Goal: Task Accomplishment & Management: Manage account settings

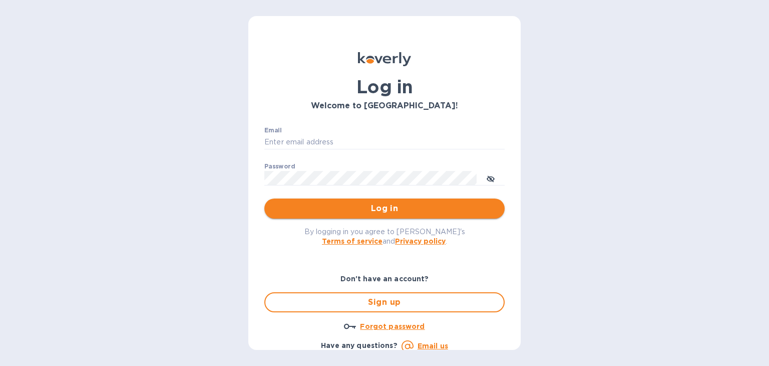
type input "max@claritywineshop.com"
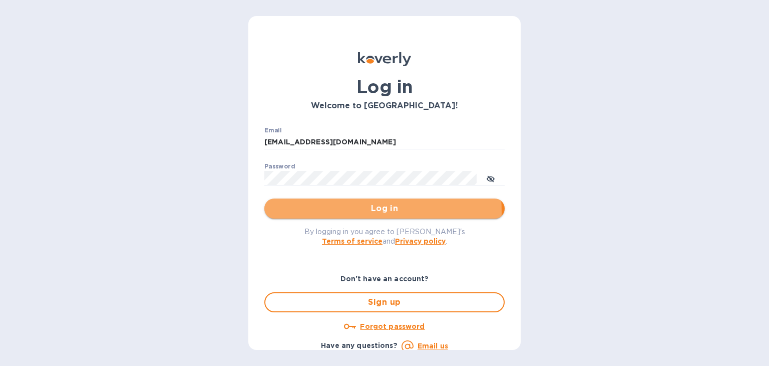
click at [321, 212] on span "Log in" at bounding box center [384, 208] width 224 height 12
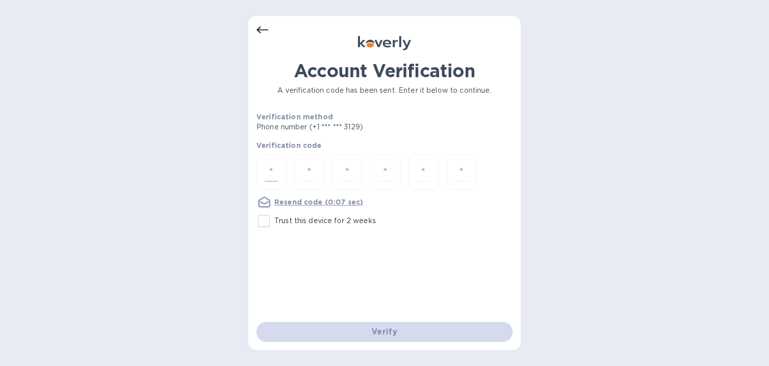
click at [262, 181] on div at bounding box center [271, 172] width 30 height 36
type input "5"
type input "3"
type input "6"
type input "7"
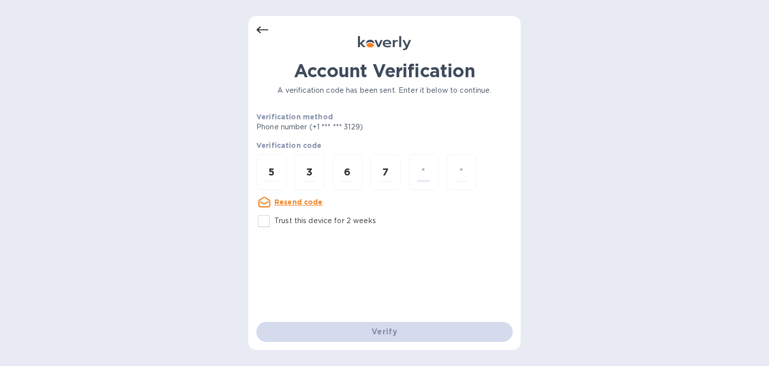
type input "4"
type input "9"
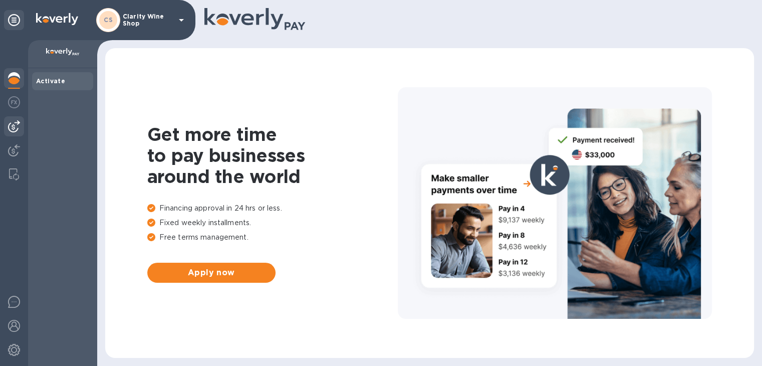
click at [10, 121] on img at bounding box center [14, 126] width 12 height 12
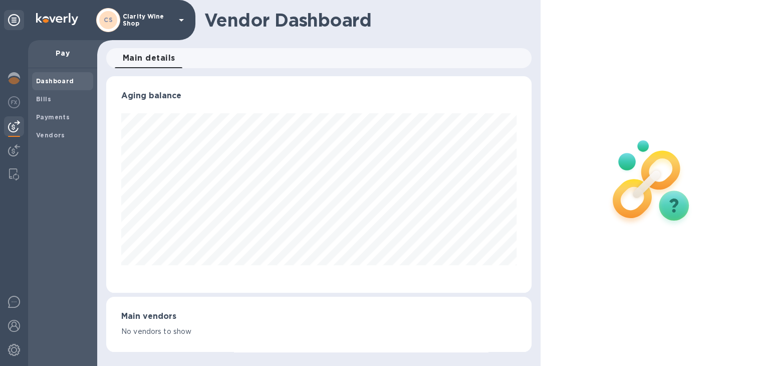
scroll to position [216, 425]
click at [51, 133] on b "Vendors" at bounding box center [50, 135] width 29 height 8
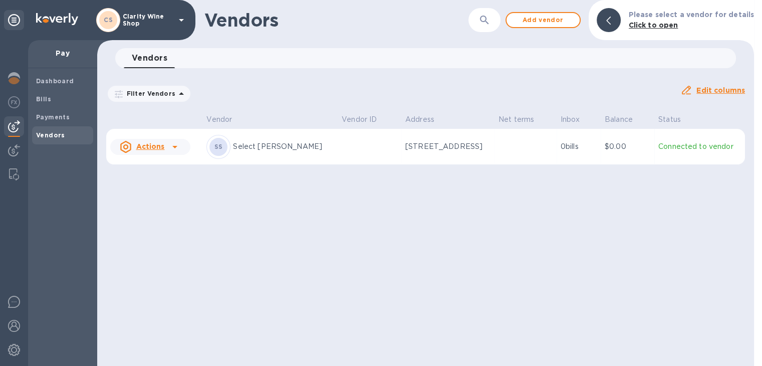
click at [167, 144] on div at bounding box center [175, 147] width 16 height 16
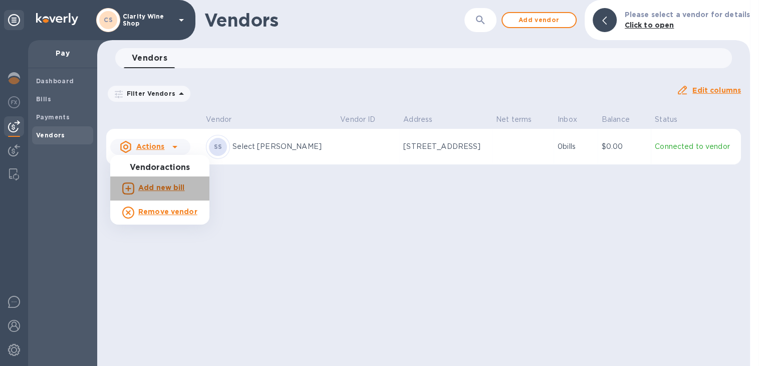
click at [163, 187] on b "Add new bill" at bounding box center [161, 187] width 47 height 8
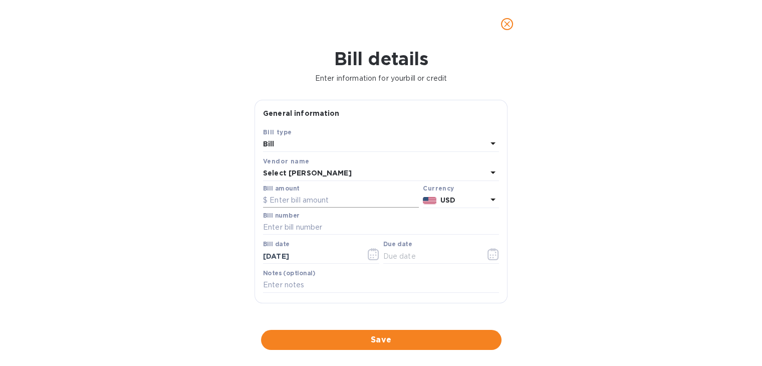
click at [304, 195] on input "text" at bounding box center [341, 200] width 156 height 15
type input "3,260.64"
click at [302, 227] on input "text" at bounding box center [381, 227] width 236 height 15
type input "264851"
click at [425, 261] on input "text" at bounding box center [430, 255] width 95 height 15
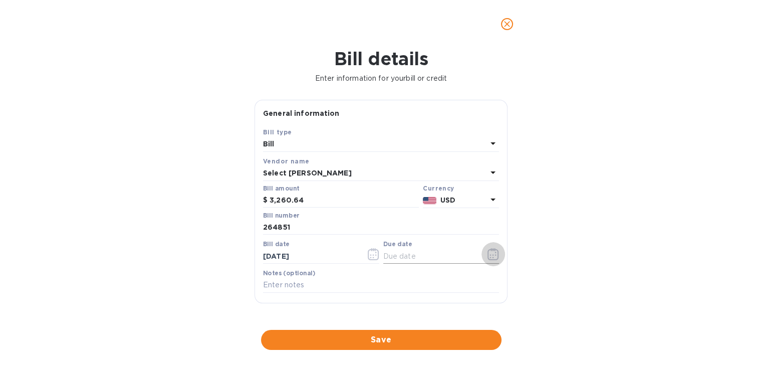
click at [483, 253] on button "button" at bounding box center [493, 254] width 24 height 24
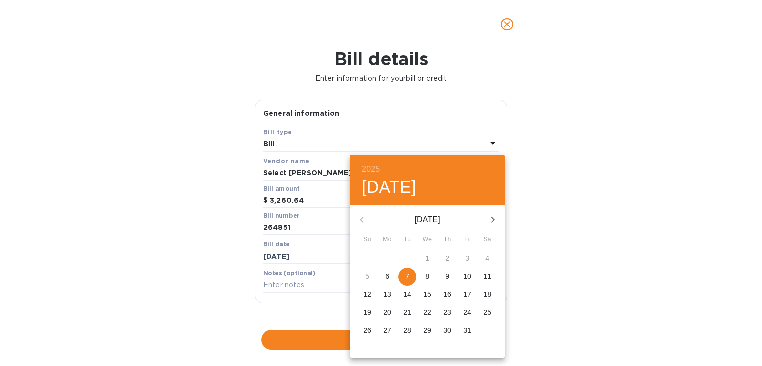
click at [447, 277] on p "9" at bounding box center [447, 276] width 4 height 10
type input "[DATE]"
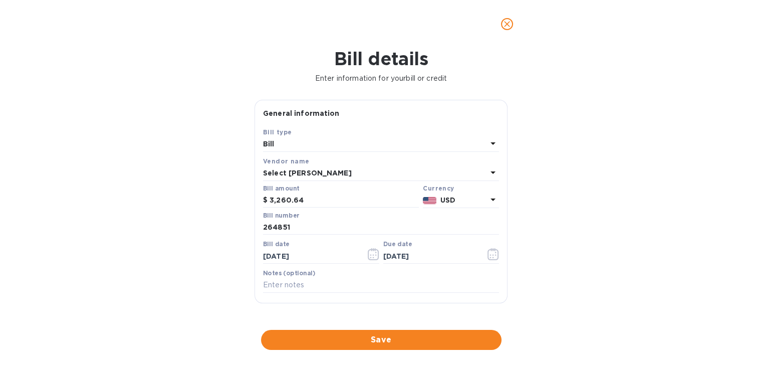
click at [365, 345] on span "Save" at bounding box center [381, 340] width 224 height 12
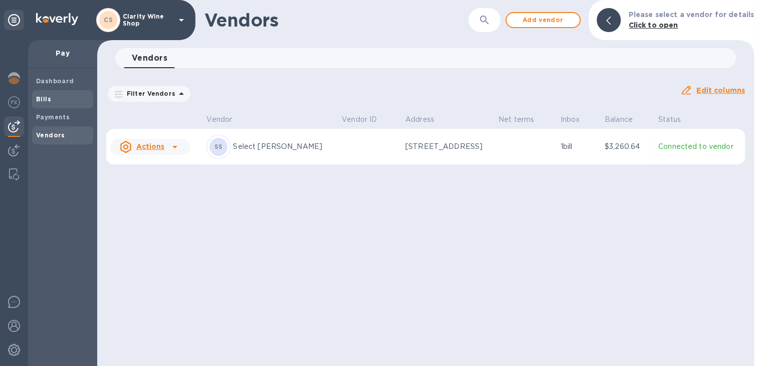
click at [61, 105] on div "Bills" at bounding box center [62, 99] width 61 height 18
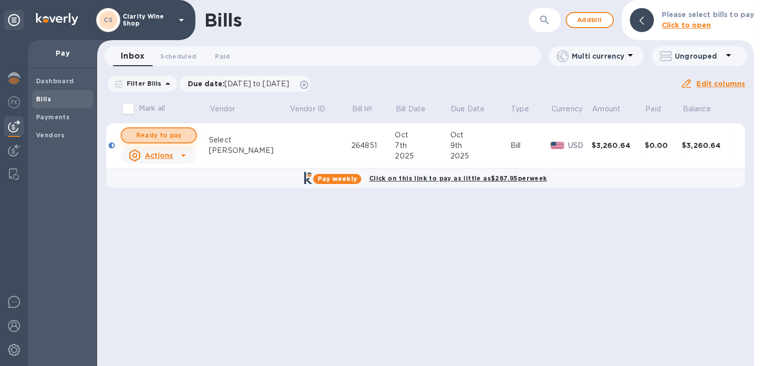
click at [163, 137] on span "Ready to pay" at bounding box center [159, 135] width 58 height 12
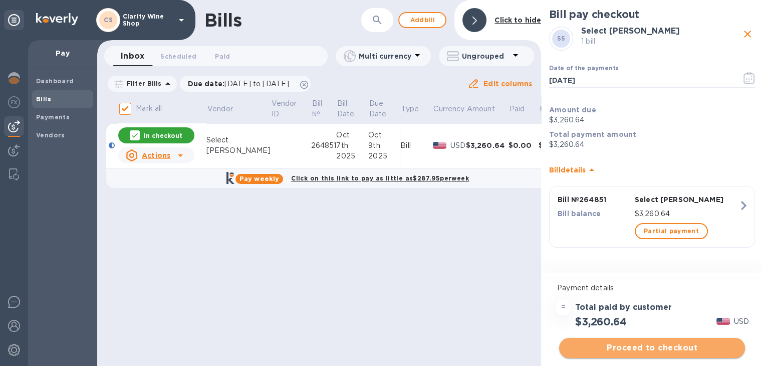
click at [601, 347] on span "Proceed to checkout" at bounding box center [652, 348] width 170 height 12
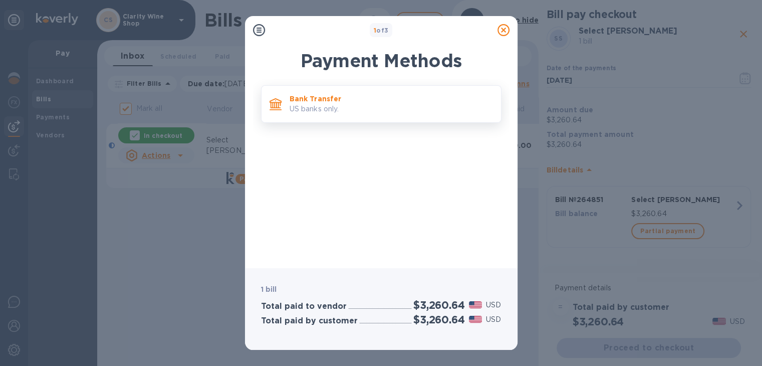
click at [344, 111] on p "US banks only." at bounding box center [390, 109] width 203 height 11
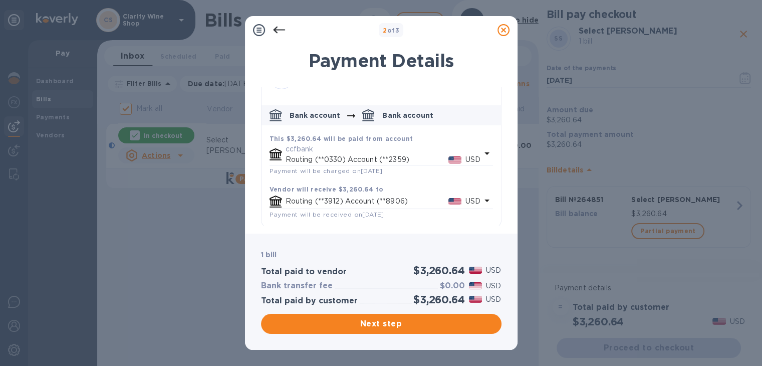
scroll to position [34, 0]
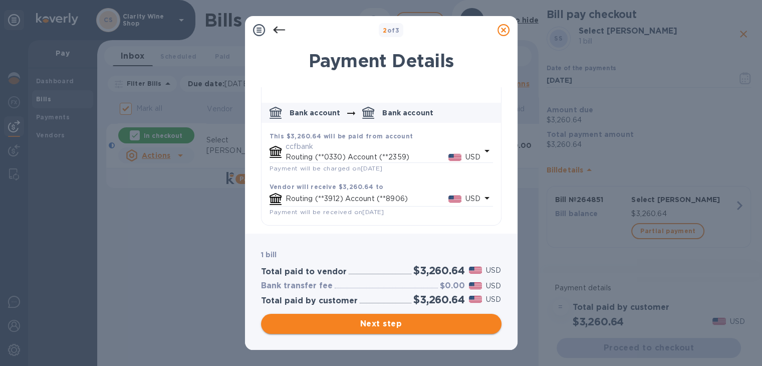
click at [365, 324] on span "Next step" at bounding box center [381, 324] width 224 height 12
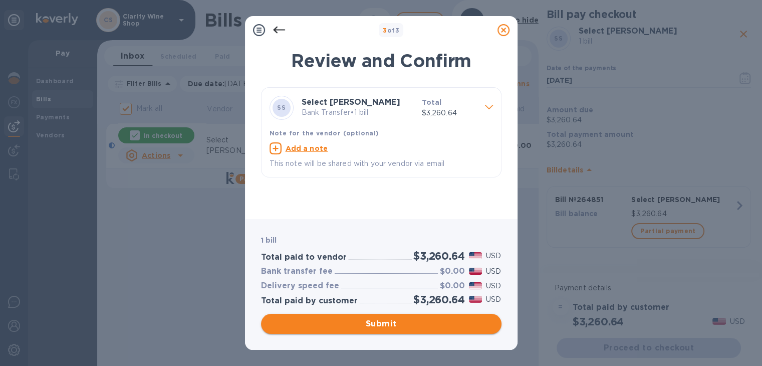
click at [363, 324] on span "Submit" at bounding box center [381, 324] width 224 height 12
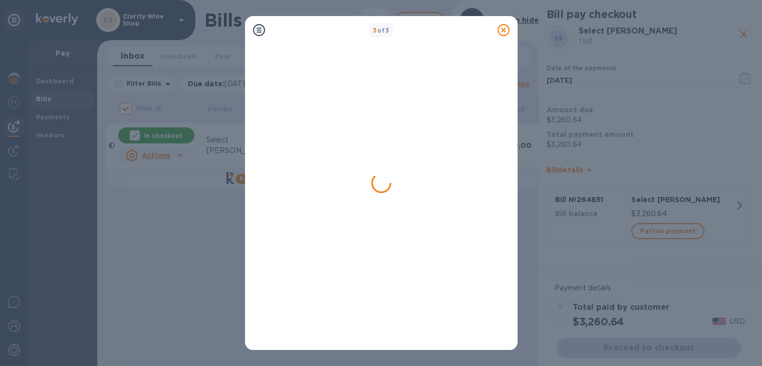
checkbox input "false"
